Goal: Task Accomplishment & Management: Manage account settings

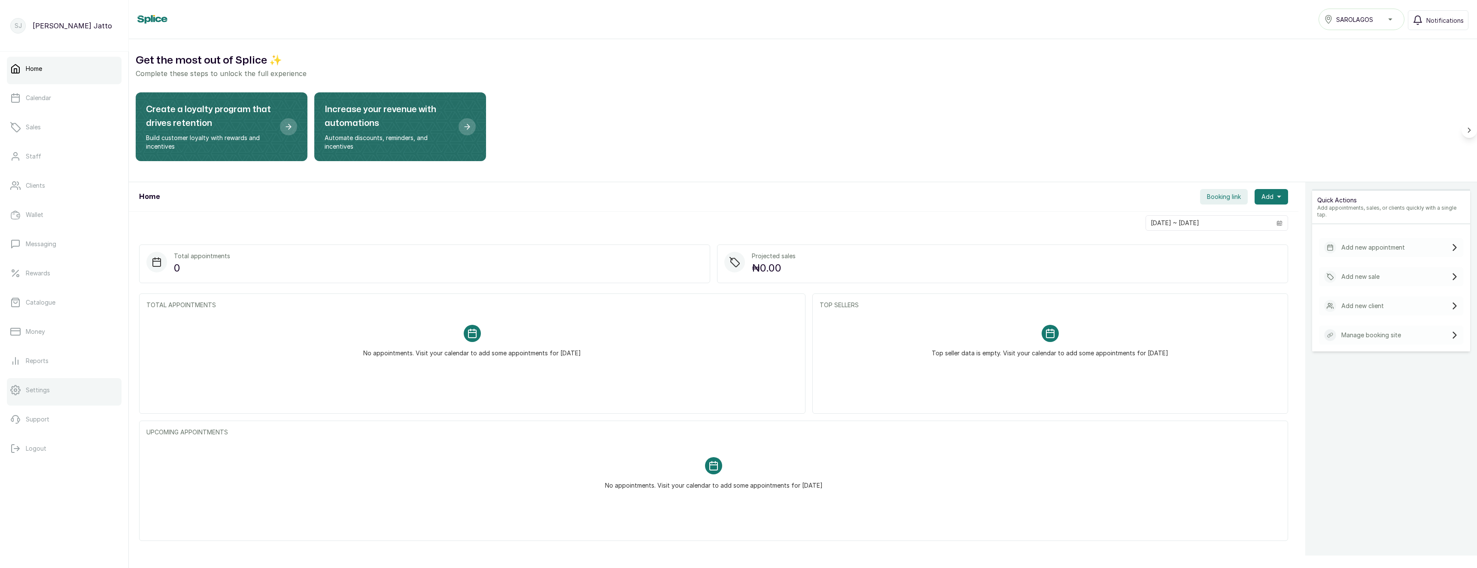
click at [29, 396] on link "Settings" at bounding box center [64, 390] width 115 height 24
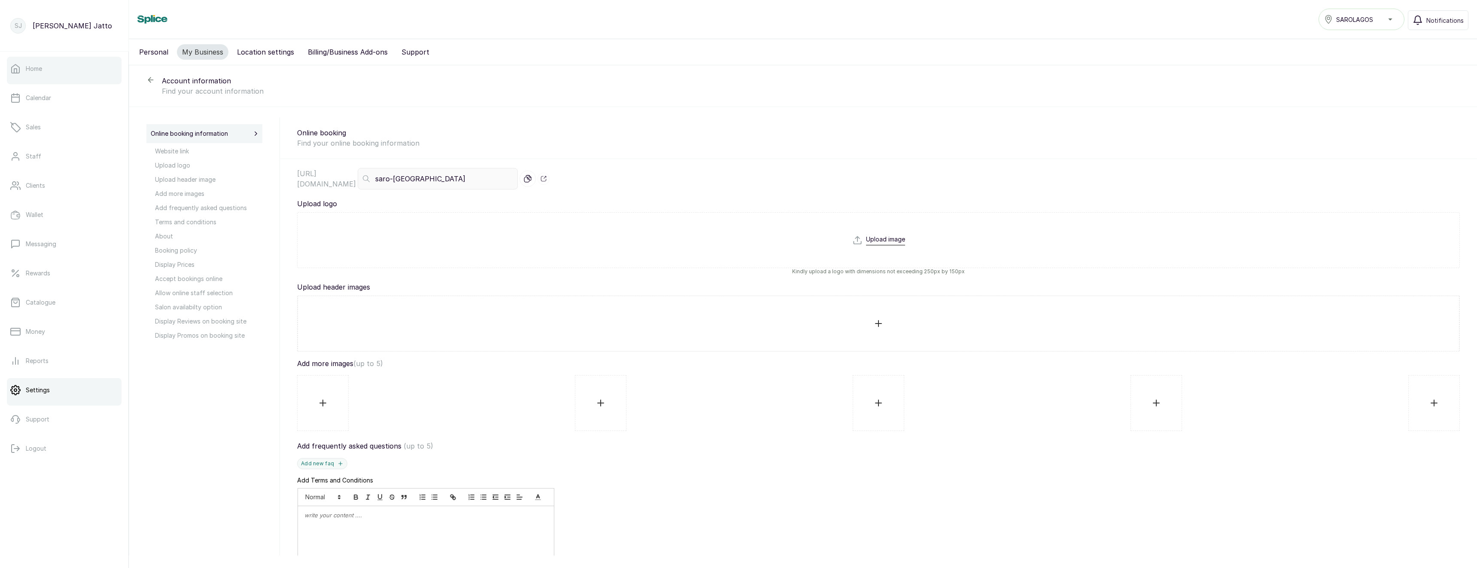
click at [38, 63] on link "Home" at bounding box center [64, 69] width 115 height 24
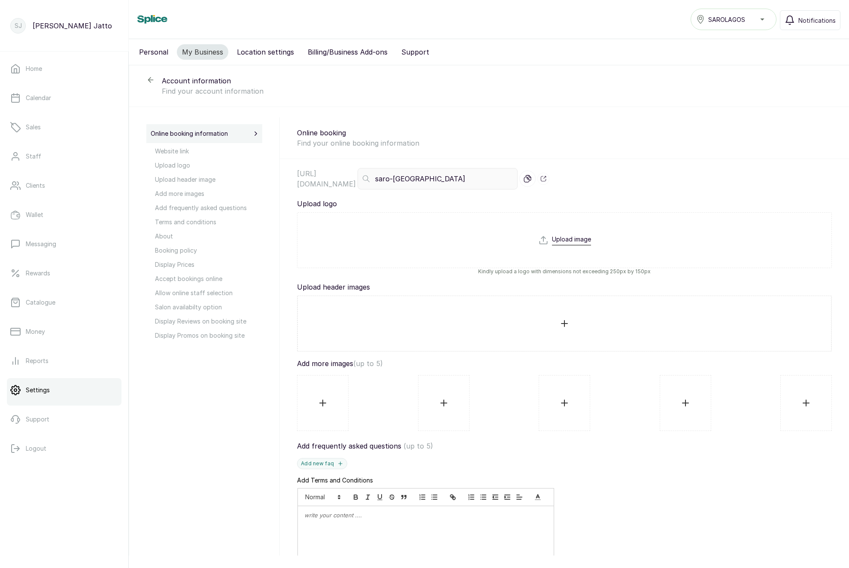
click at [572, 240] on input "file" at bounding box center [564, 255] width 53 height 41
type input "C:\fakepath\IMG_2919.png"
click at [45, 73] on link "Home" at bounding box center [64, 69] width 115 height 24
